Goal: Task Accomplishment & Management: Manage account settings

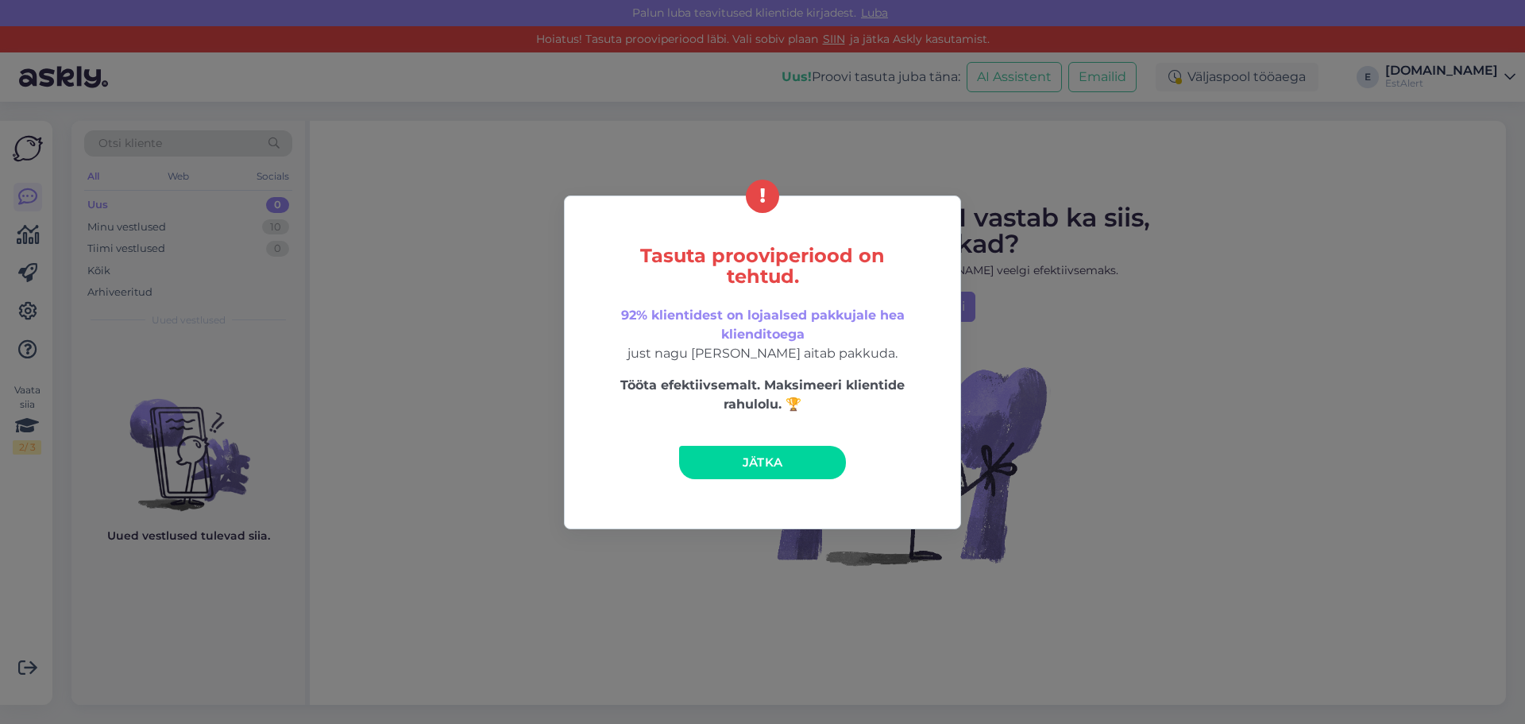
click at [755, 451] on link "Jätka" at bounding box center [762, 462] width 167 height 33
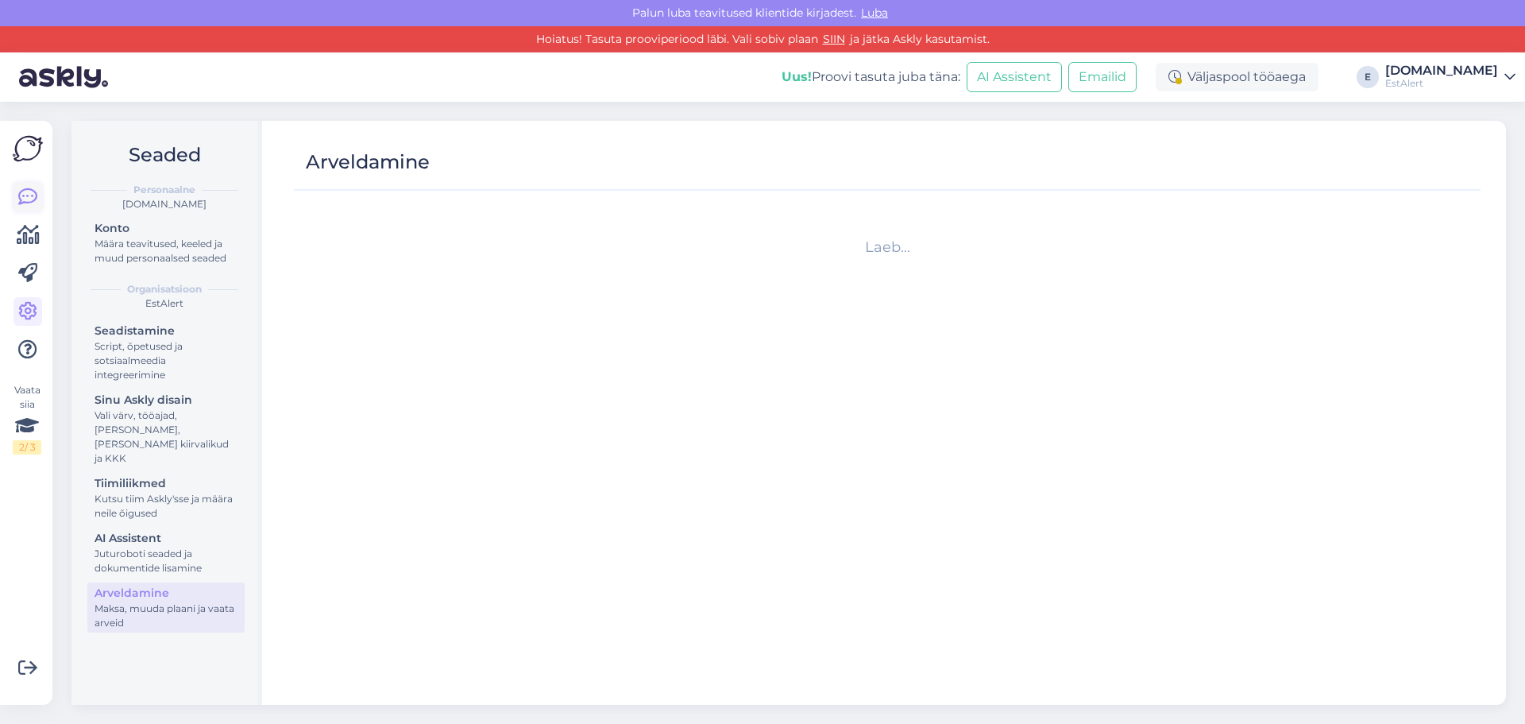
click at [19, 193] on icon at bounding box center [27, 196] width 19 height 19
